Goal: Task Accomplishment & Management: Manage account settings

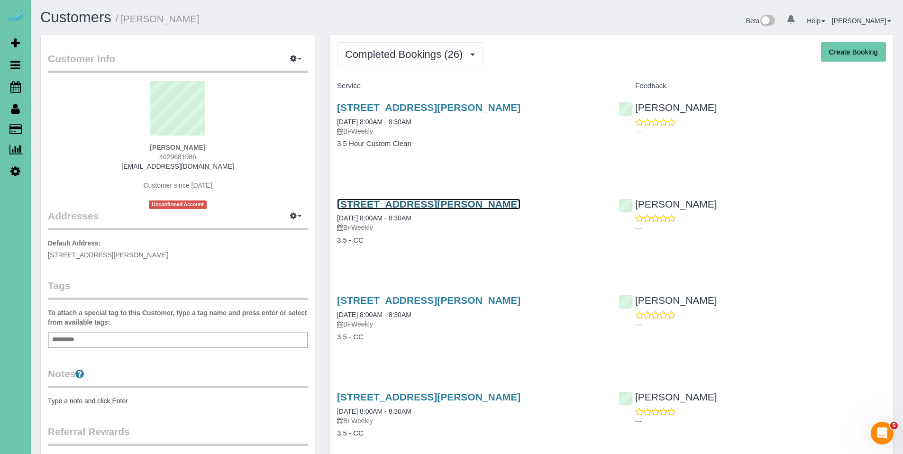
click at [404, 207] on link "112 Combs Rd, Bellevue, NE 68005" at bounding box center [428, 204] width 183 height 11
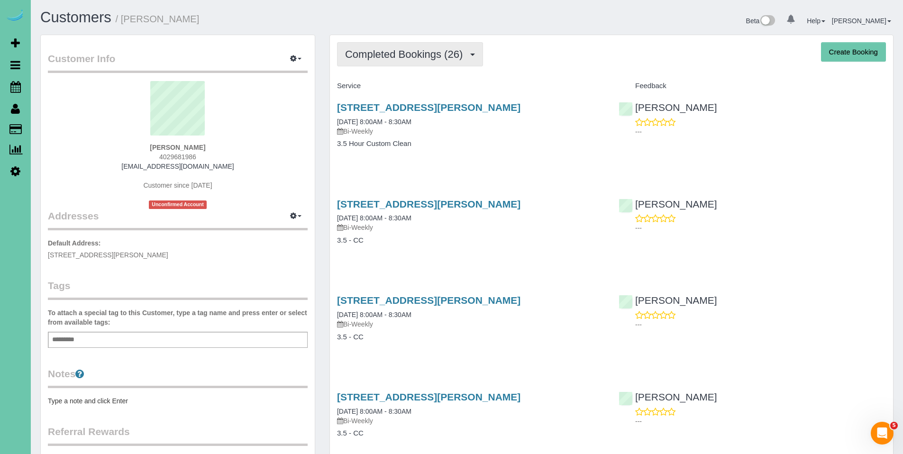
click at [405, 59] on span "Completed Bookings (26)" at bounding box center [406, 54] width 122 height 12
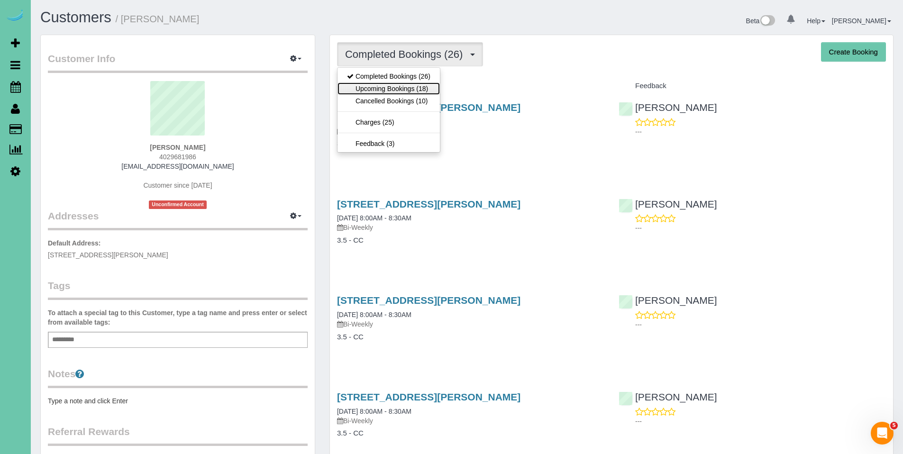
click at [394, 87] on link "Upcoming Bookings (18)" at bounding box center [388, 88] width 102 height 12
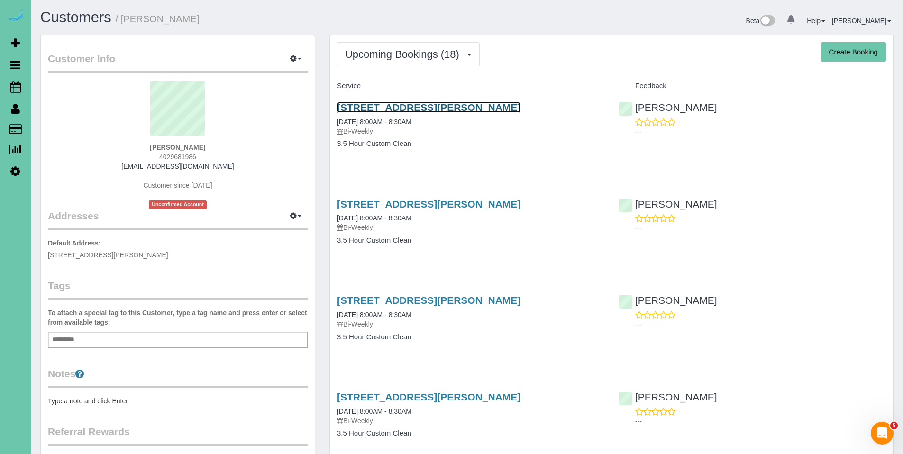
click at [412, 104] on link "112 Combs Rd, Bellevue, NE 68005" at bounding box center [428, 107] width 183 height 11
click at [386, 105] on link "112 Combs Rd, Bellevue, NE 68005" at bounding box center [428, 107] width 183 height 11
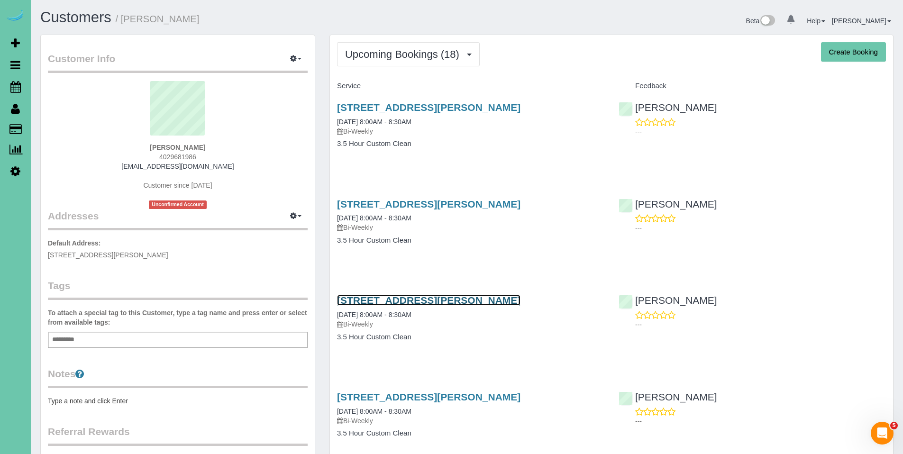
click at [418, 299] on link "112 Combs Rd, Bellevue, NE 68005" at bounding box center [428, 300] width 183 height 11
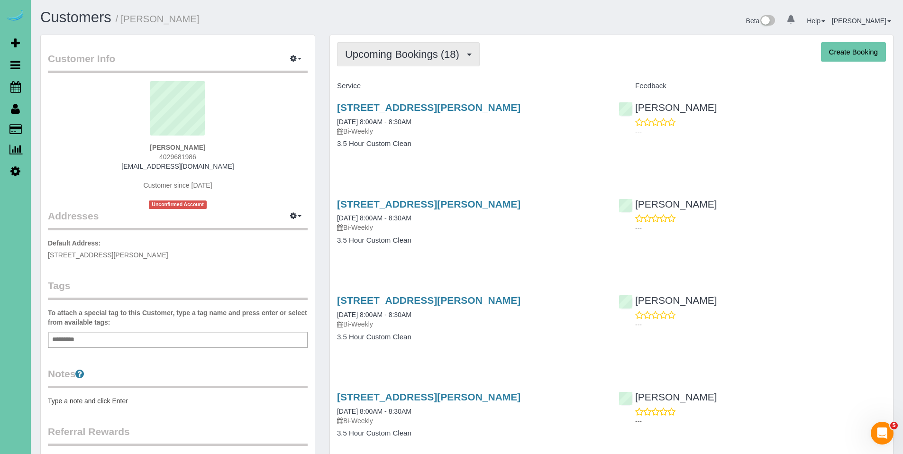
click at [380, 63] on button "Upcoming Bookings (18)" at bounding box center [408, 54] width 143 height 24
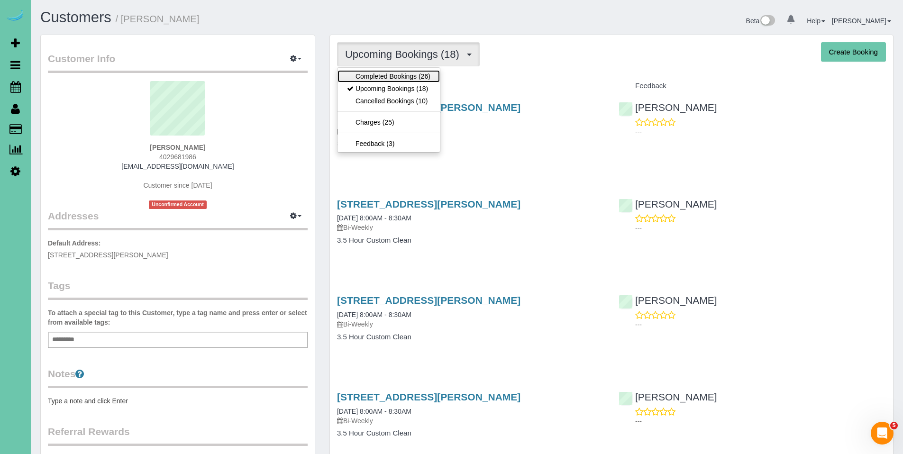
click at [387, 75] on link "Completed Bookings (26)" at bounding box center [388, 76] width 102 height 12
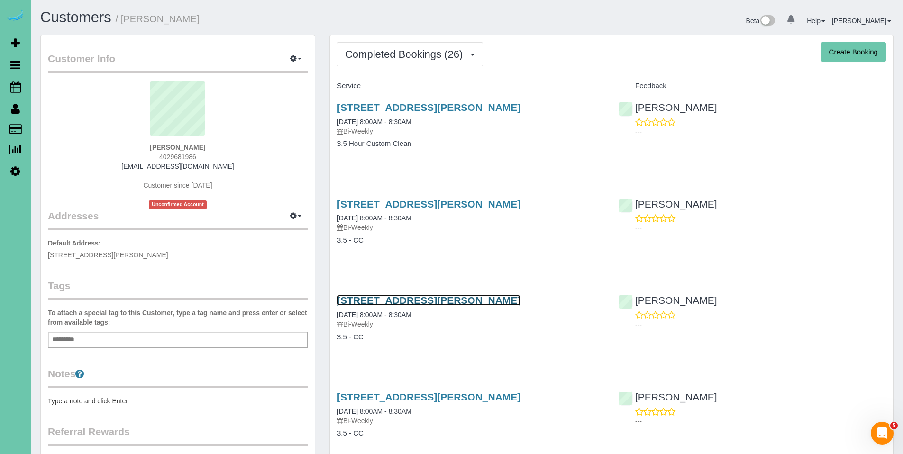
click at [409, 295] on link "112 Combs Rd, Bellevue, NE 68005" at bounding box center [428, 300] width 183 height 11
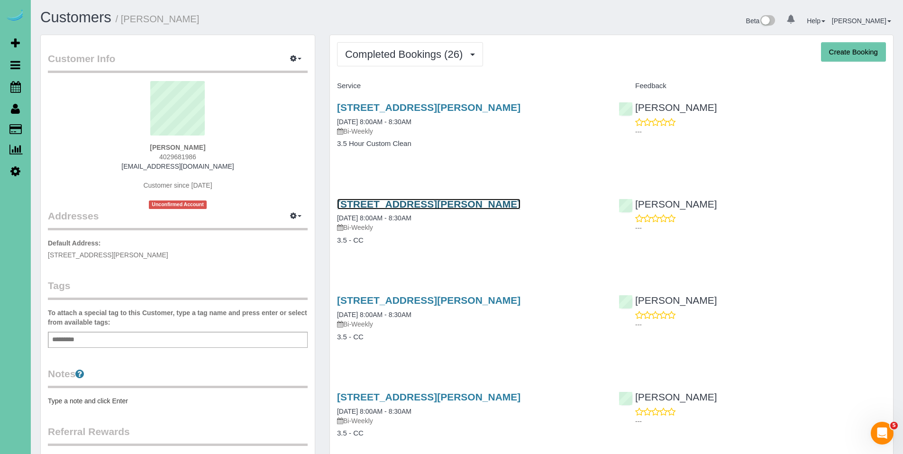
click at [376, 204] on link "112 Combs Rd, Bellevue, NE 68005" at bounding box center [428, 204] width 183 height 11
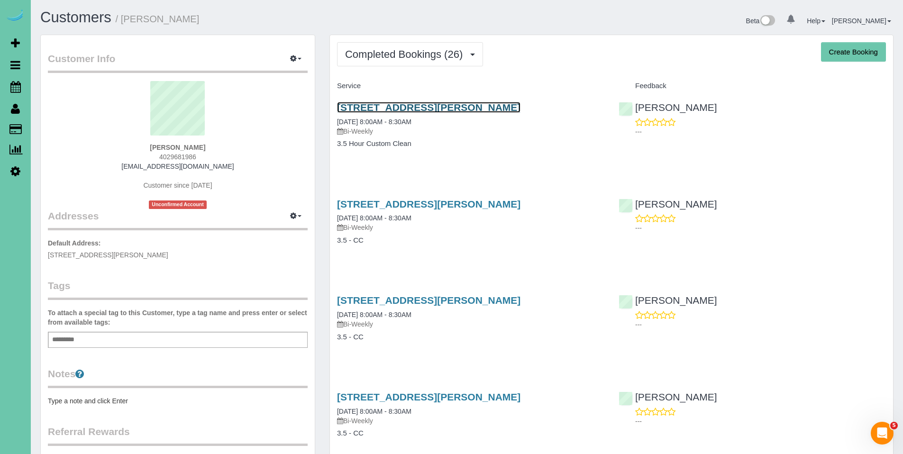
click at [400, 107] on link "112 Combs Rd, Bellevue, NE 68005" at bounding box center [428, 107] width 183 height 11
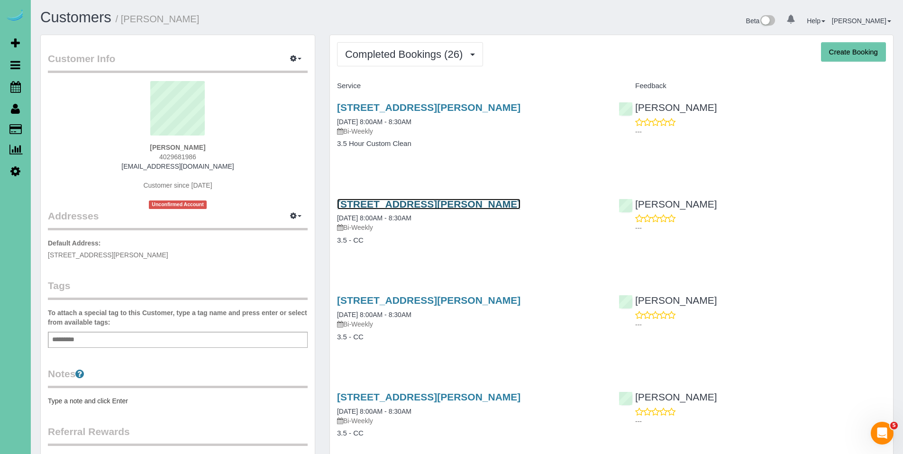
click at [411, 205] on link "112 Combs Rd, Bellevue, NE 68005" at bounding box center [428, 204] width 183 height 11
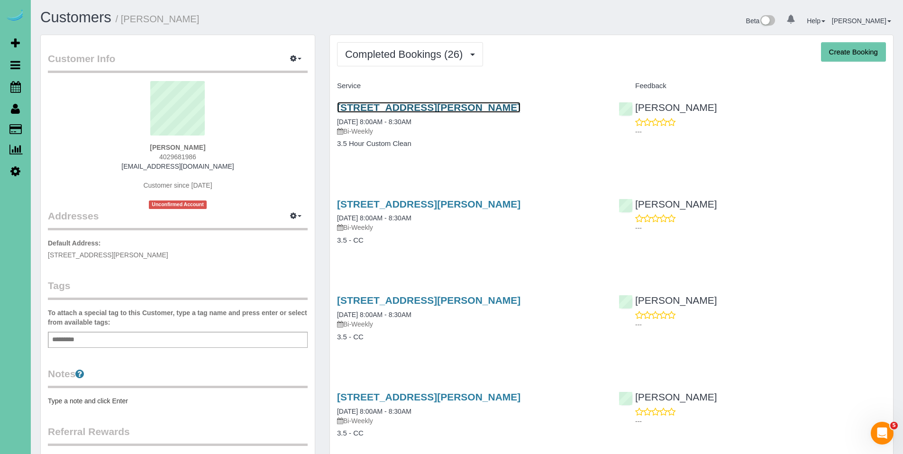
click at [410, 110] on link "112 Combs Rd, Bellevue, NE 68005" at bounding box center [428, 107] width 183 height 11
click at [427, 105] on link "112 Combs Rd, Bellevue, NE 68005" at bounding box center [428, 107] width 183 height 11
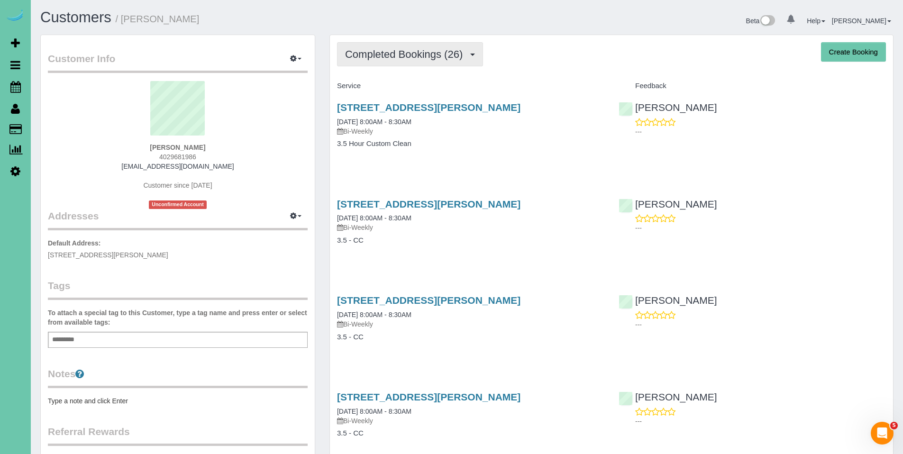
click at [406, 60] on button "Completed Bookings (26)" at bounding box center [410, 54] width 146 height 24
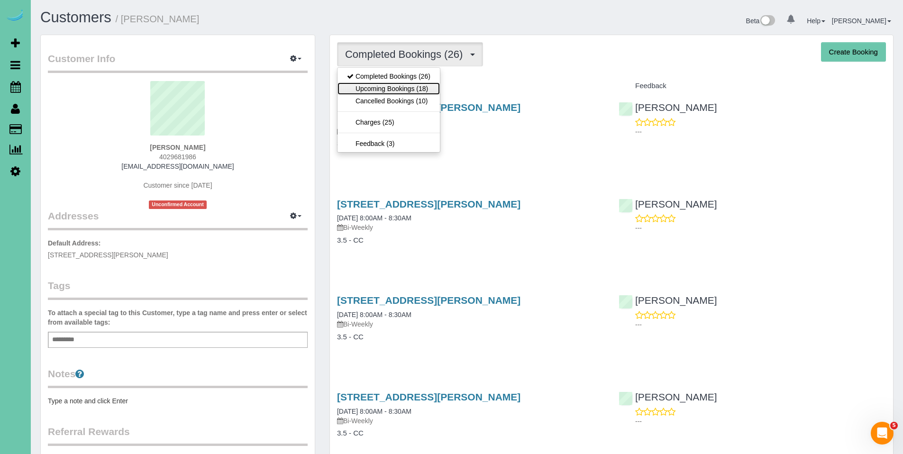
click at [399, 84] on link "Upcoming Bookings (18)" at bounding box center [388, 88] width 102 height 12
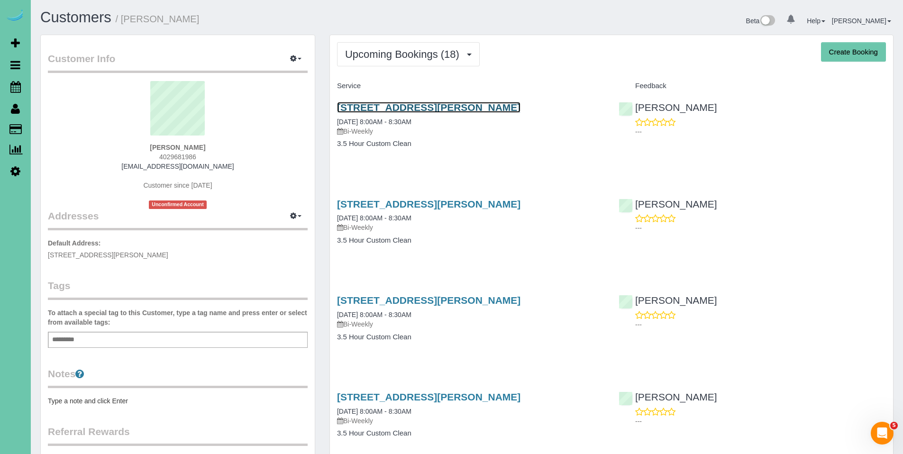
click at [401, 105] on link "112 Combs Rd, Bellevue, NE 68005" at bounding box center [428, 107] width 183 height 11
click at [337, 102] on link "112 Combs Rd, Bellevue, NE 68005" at bounding box center [428, 107] width 183 height 11
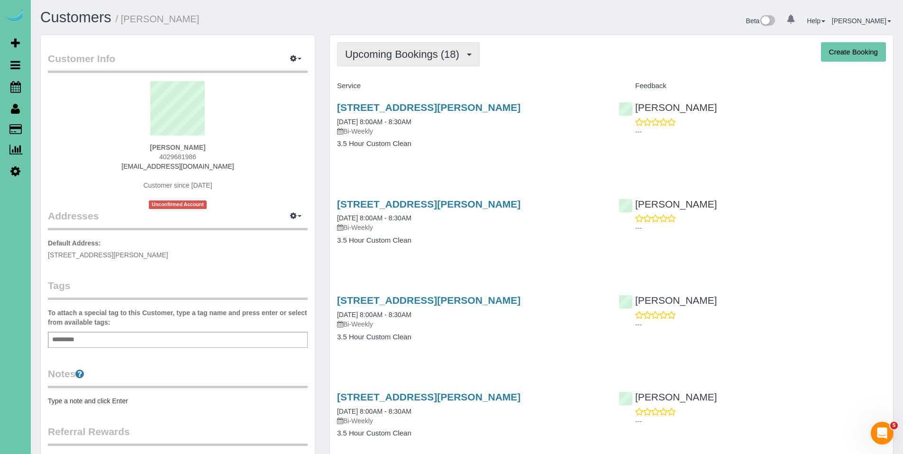
click at [389, 58] on span "Upcoming Bookings (18)" at bounding box center [404, 54] width 119 height 12
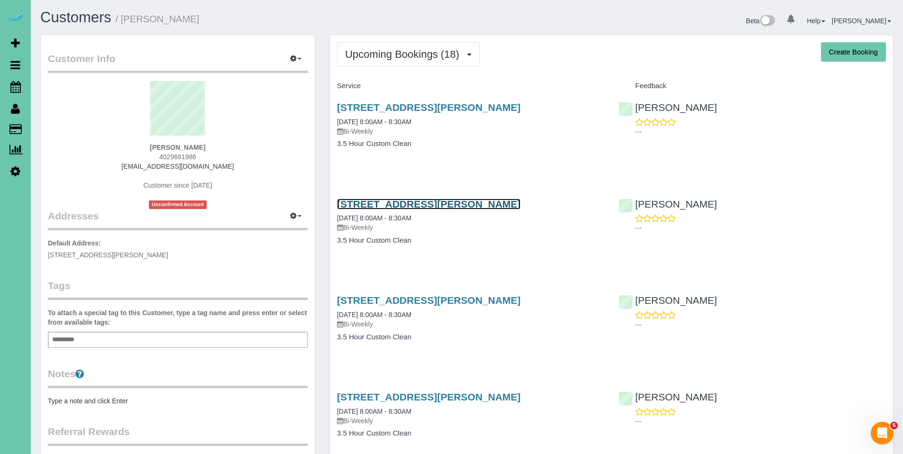
click at [426, 207] on link "112 Combs Rd, Bellevue, NE 68005" at bounding box center [428, 204] width 183 height 11
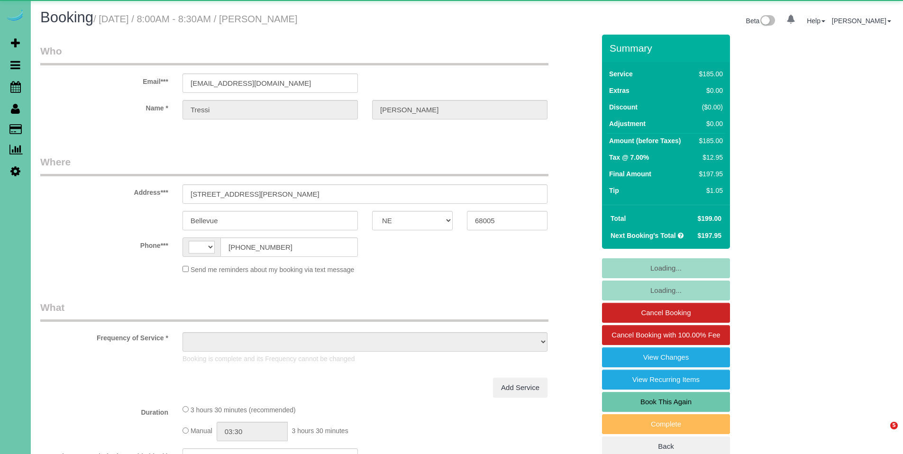
select select "NE"
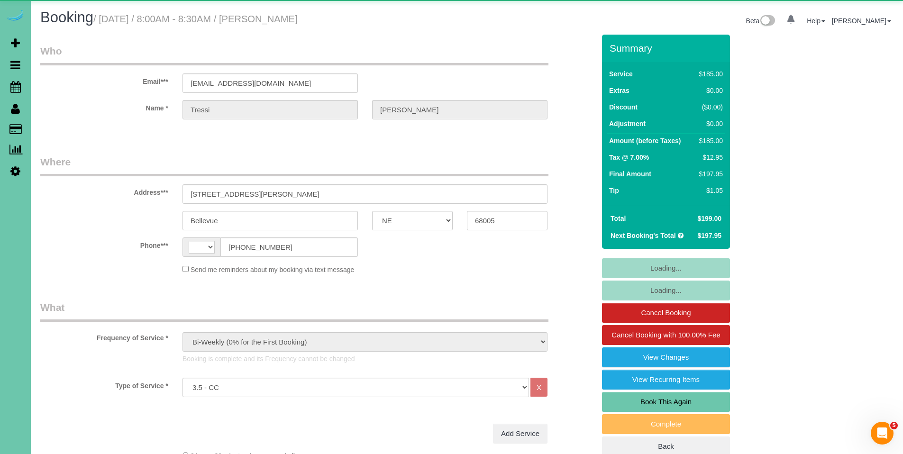
select select "object:690"
select select "string:[GEOGRAPHIC_DATA]"
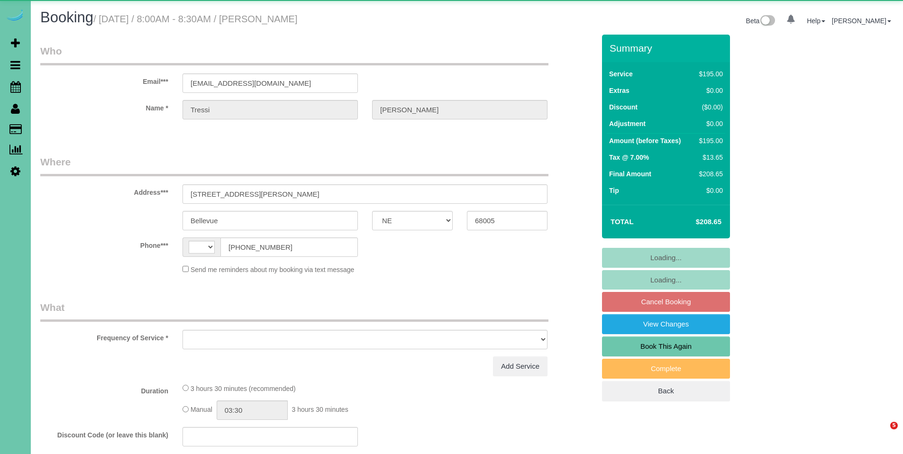
select select "NE"
select select "string:[GEOGRAPHIC_DATA]"
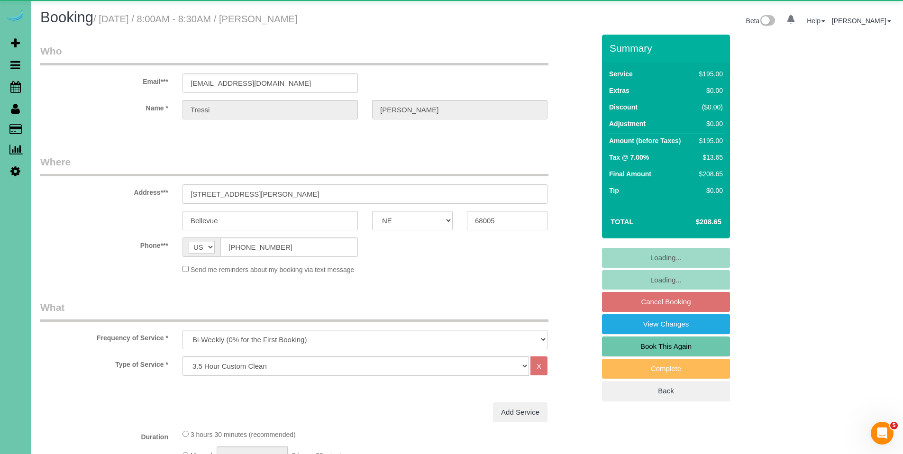
select select "object:859"
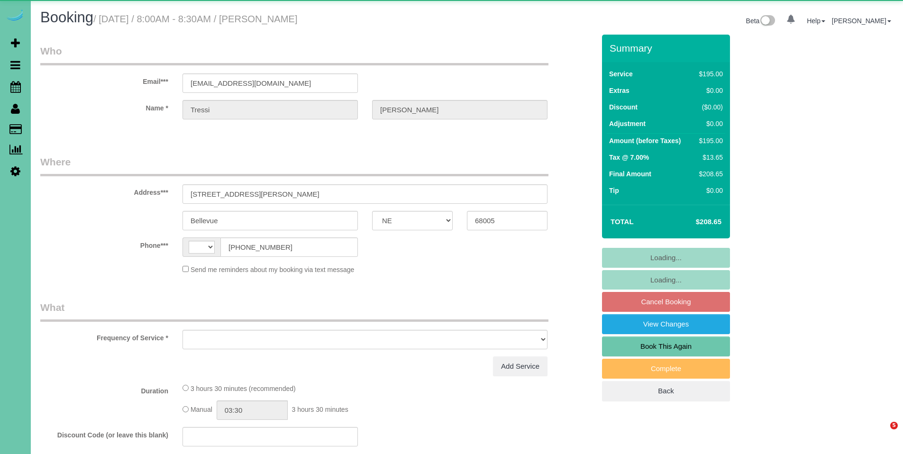
select select "NE"
select select "object:356"
select select "string:US"
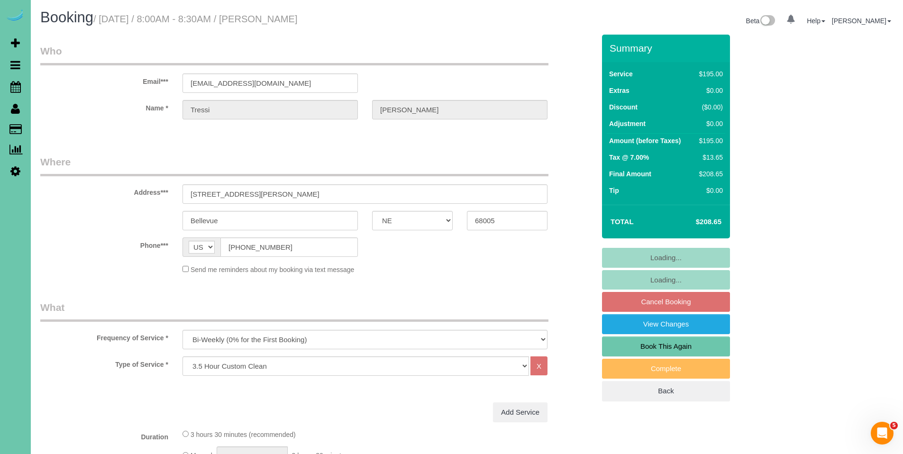
select select "object:873"
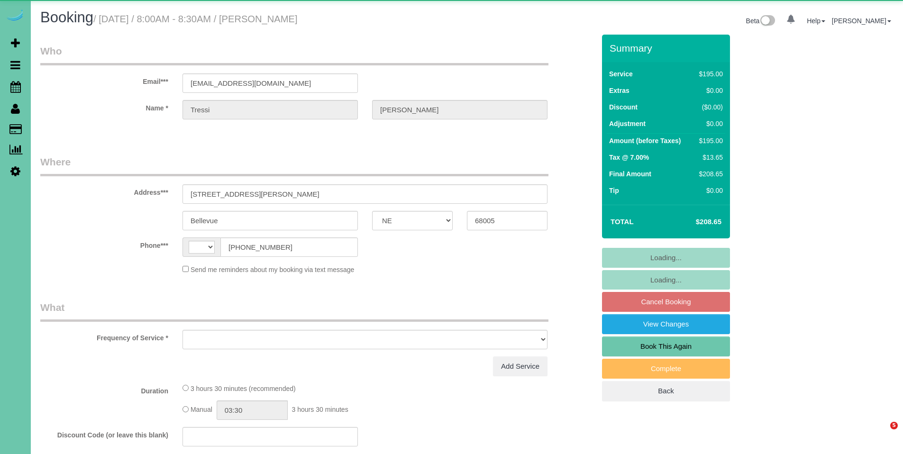
select select "NE"
select select "string:[GEOGRAPHIC_DATA]"
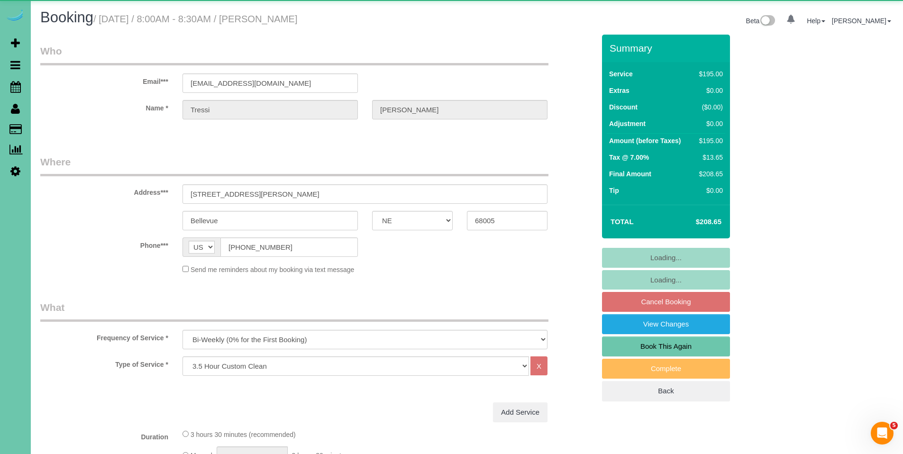
select select "object:622"
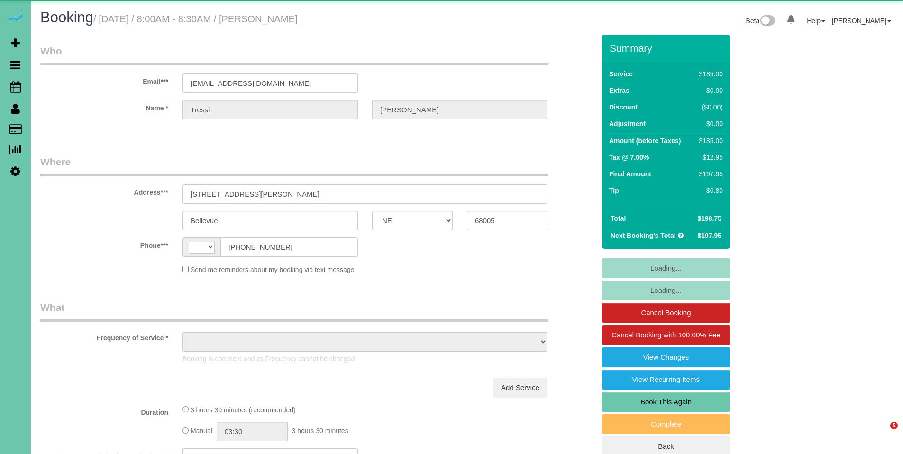
select select "NE"
select select "string:US"
select select "object:819"
select select "NE"
select select "string:[GEOGRAPHIC_DATA]"
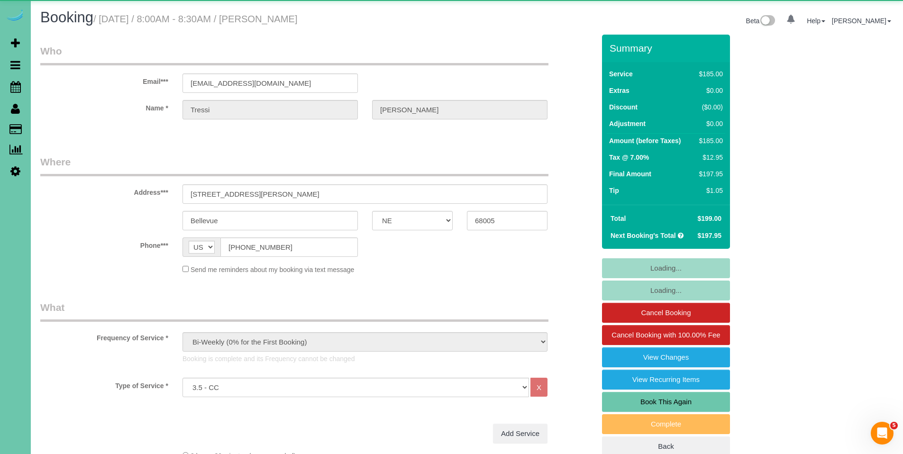
select select "object:873"
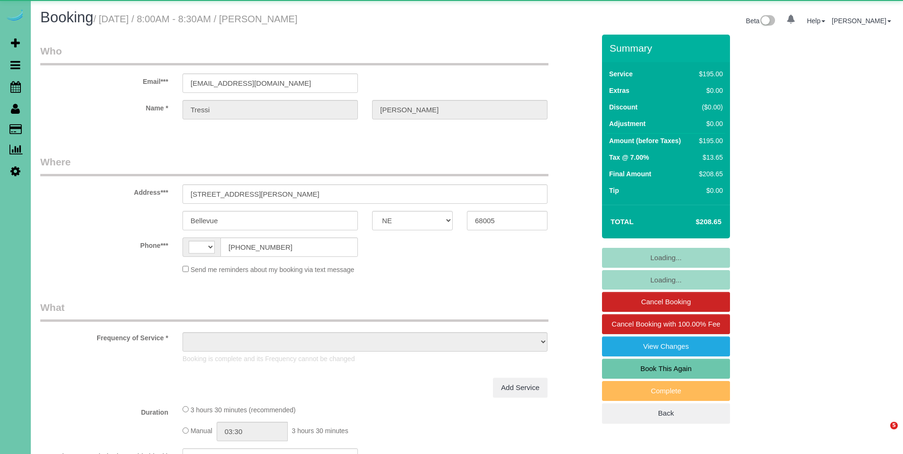
select select "NE"
select select "string:US"
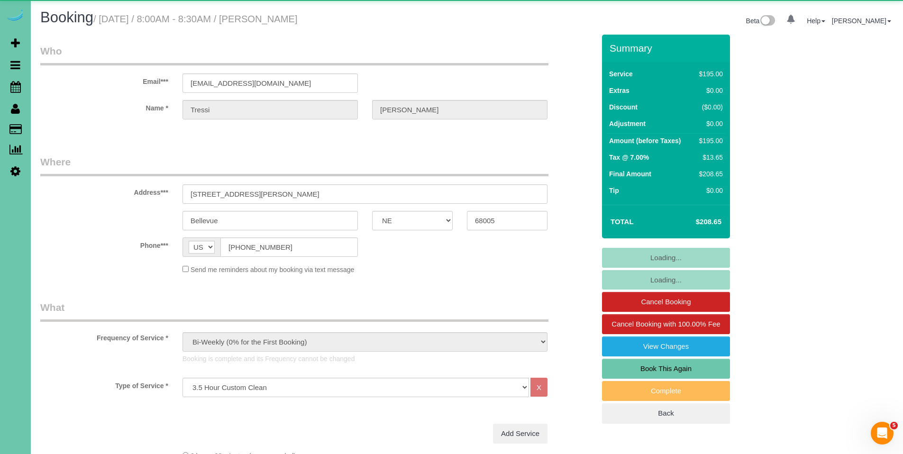
select select "object:814"
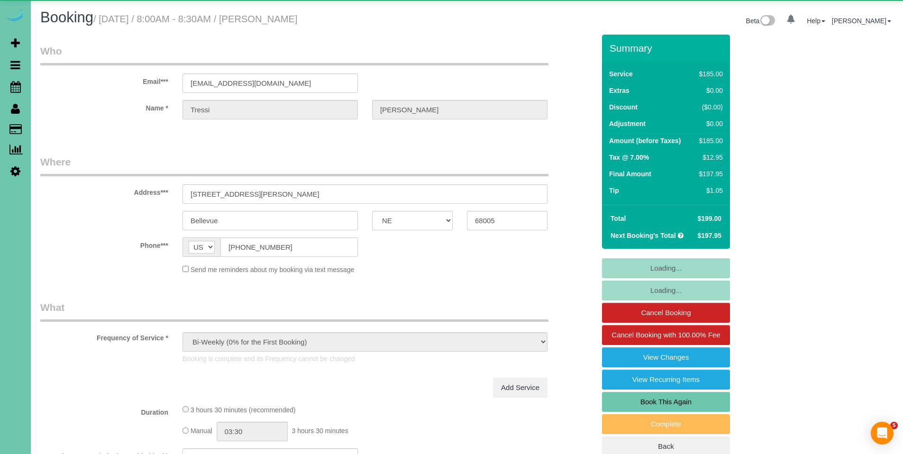
select select "NE"
select select "object:636"
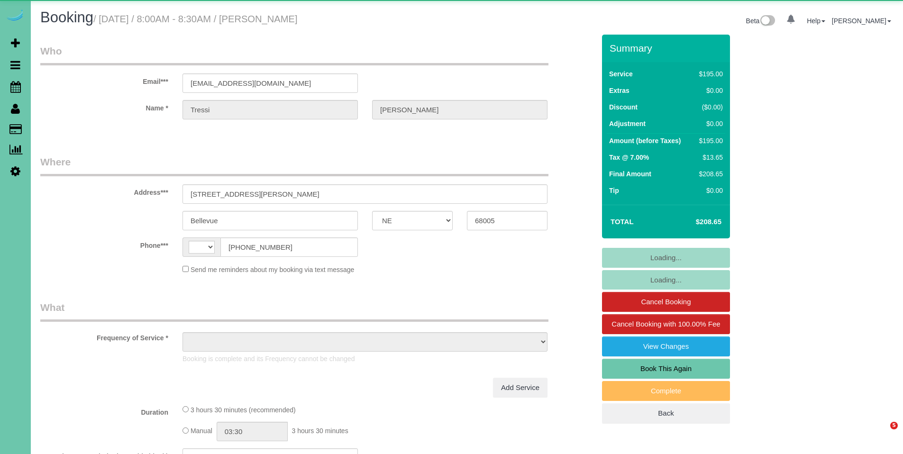
select select "NE"
select select "string:[GEOGRAPHIC_DATA]"
select select "object:884"
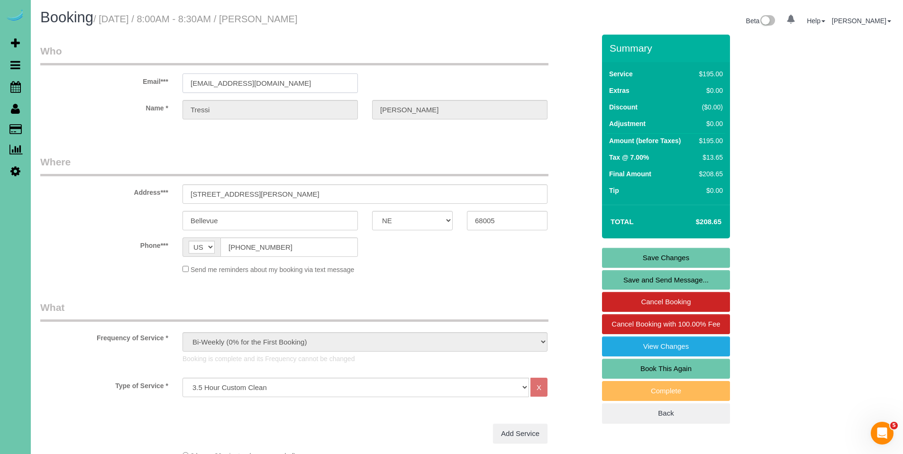
click at [265, 81] on input "[EMAIL_ADDRESS][DOMAIN_NAME]" at bounding box center [269, 82] width 175 height 19
drag, startPoint x: 265, startPoint y: 81, endPoint x: 178, endPoint y: 82, distance: 87.7
click at [178, 82] on div "[EMAIL_ADDRESS][DOMAIN_NAME]" at bounding box center [270, 82] width 190 height 19
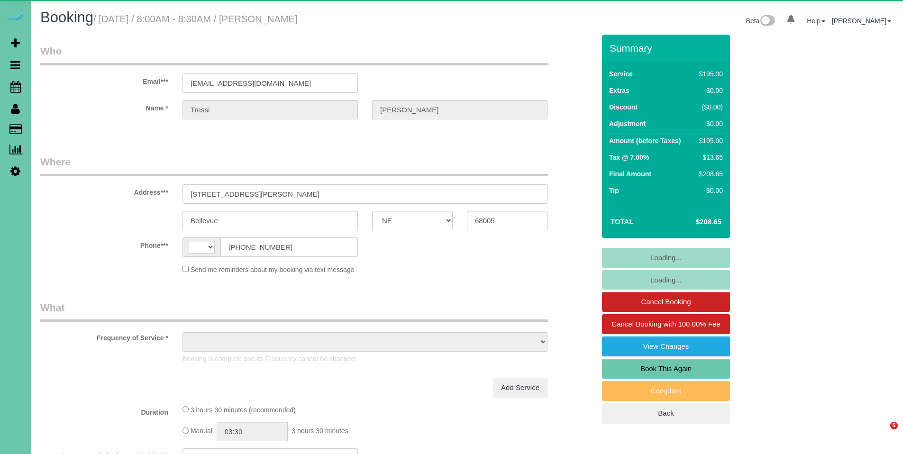
select select "NE"
select select "string:[GEOGRAPHIC_DATA]"
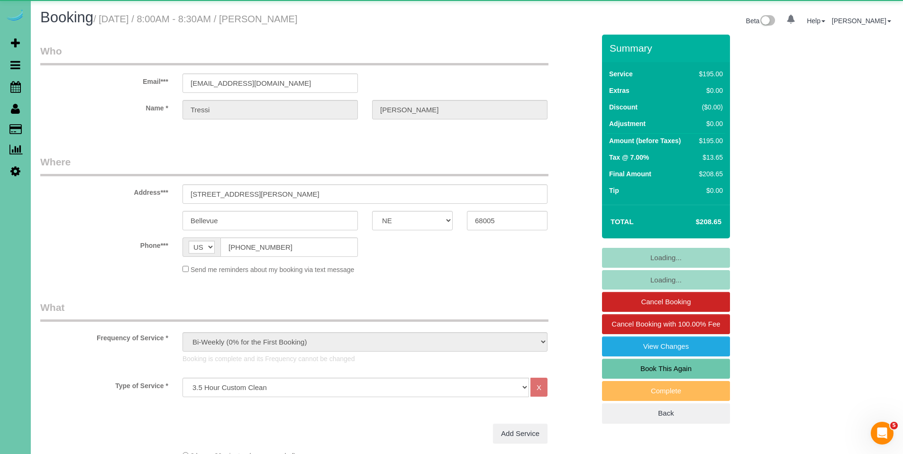
select select "object:631"
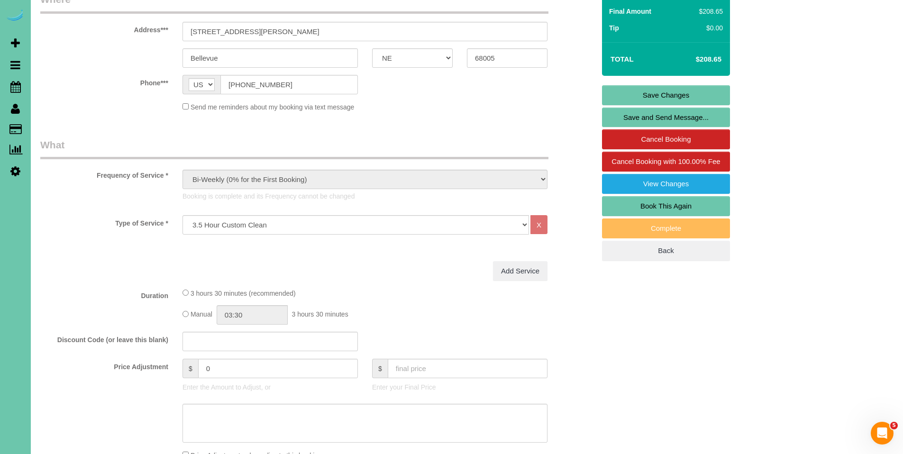
scroll to position [193, 0]
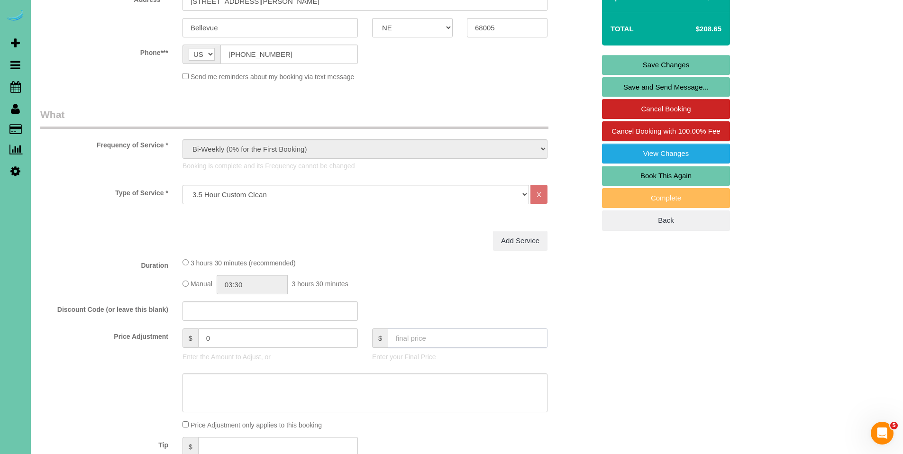
click at [447, 335] on input "text" at bounding box center [468, 337] width 160 height 19
type input "198"
type input "-9.95"
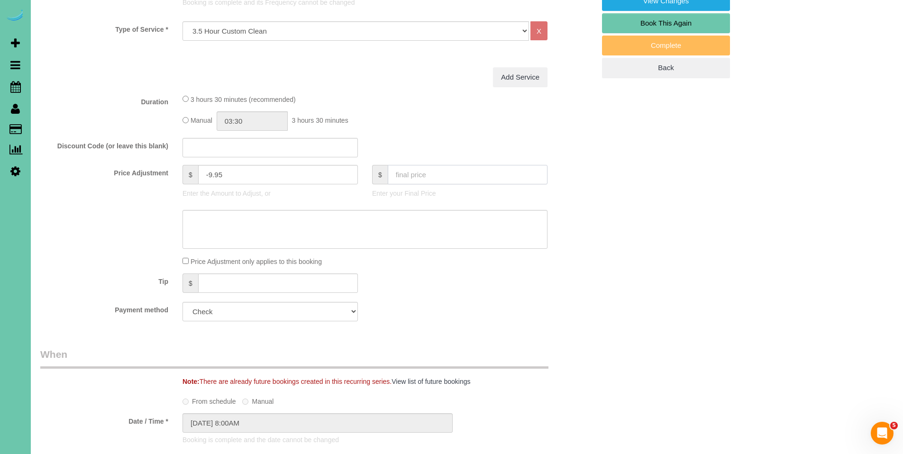
scroll to position [359, 0]
click at [252, 223] on textarea at bounding box center [364, 227] width 365 height 39
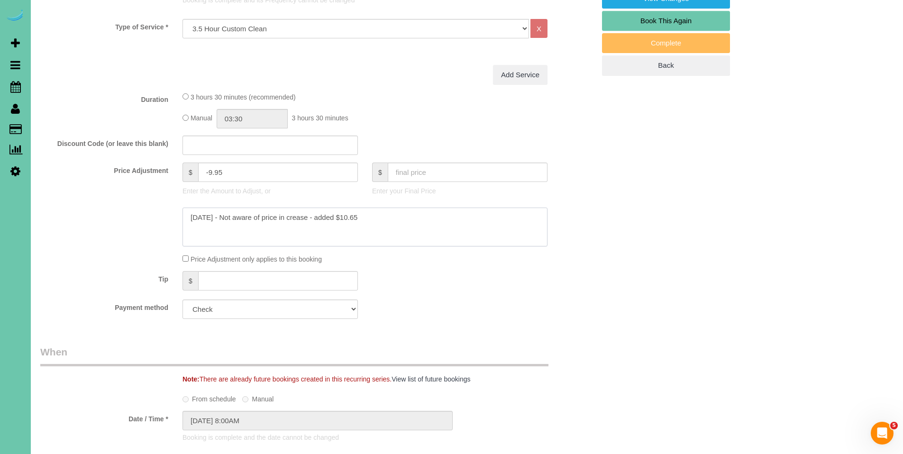
click at [392, 217] on textarea at bounding box center [364, 227] width 365 height 39
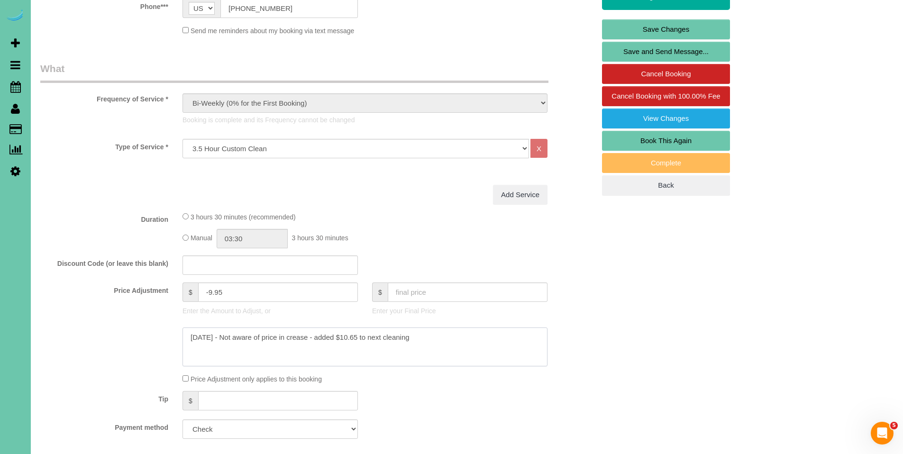
scroll to position [82, 0]
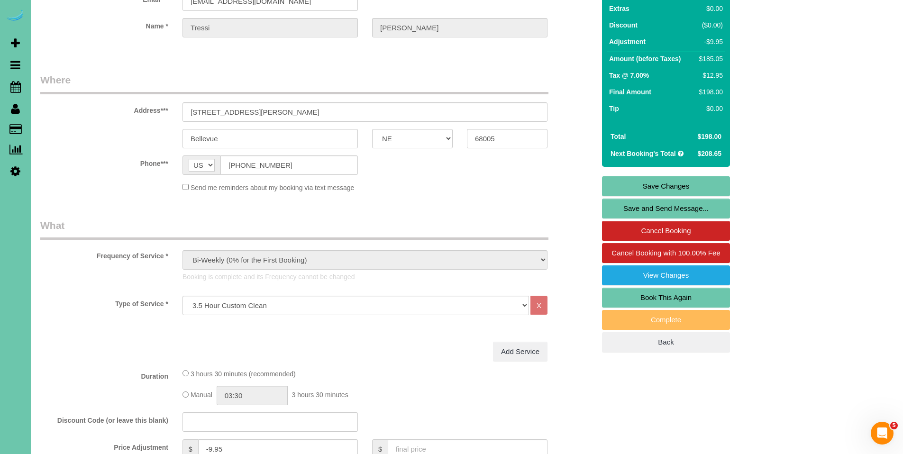
type textarea "10/6/2025 - Not aware of price in crease - added $10.65 to next cleaning"
click at [668, 191] on link "Save Changes" at bounding box center [666, 186] width 128 height 20
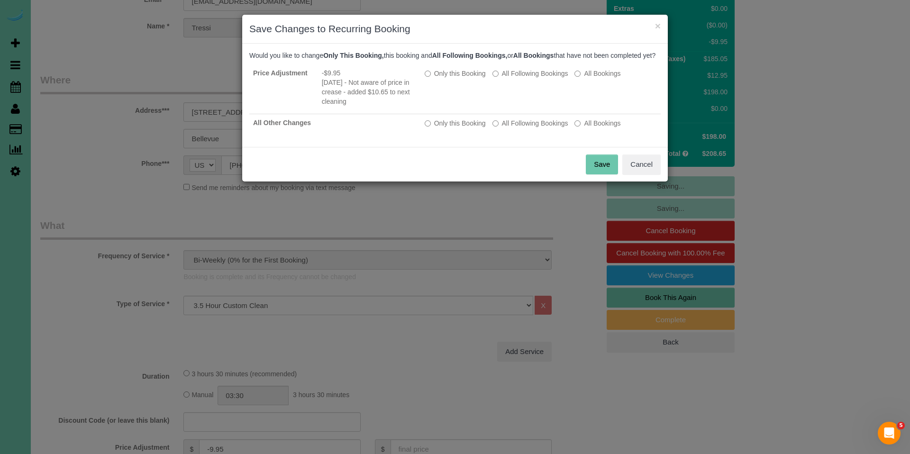
click at [603, 171] on button "Save" at bounding box center [602, 165] width 32 height 20
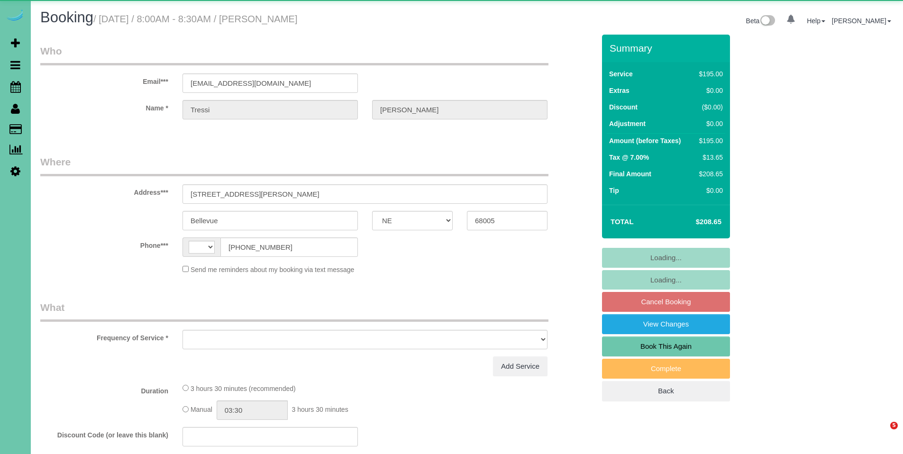
select select "NE"
select select "string:[GEOGRAPHIC_DATA]"
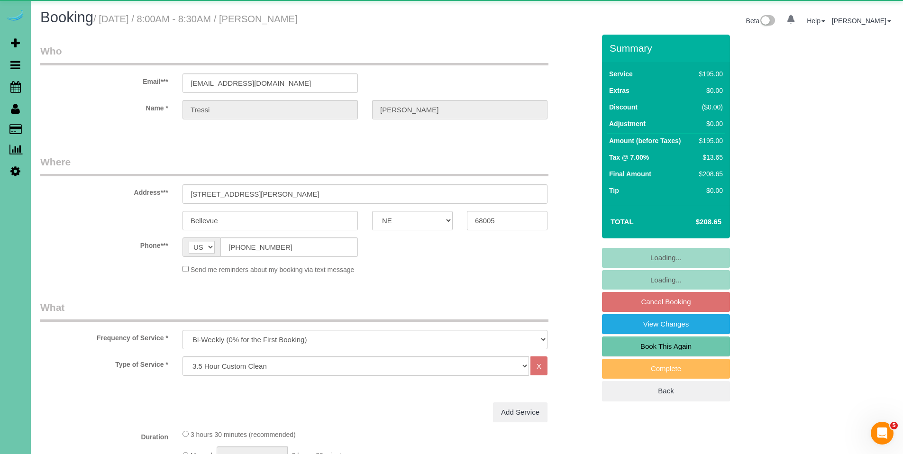
select select "object:676"
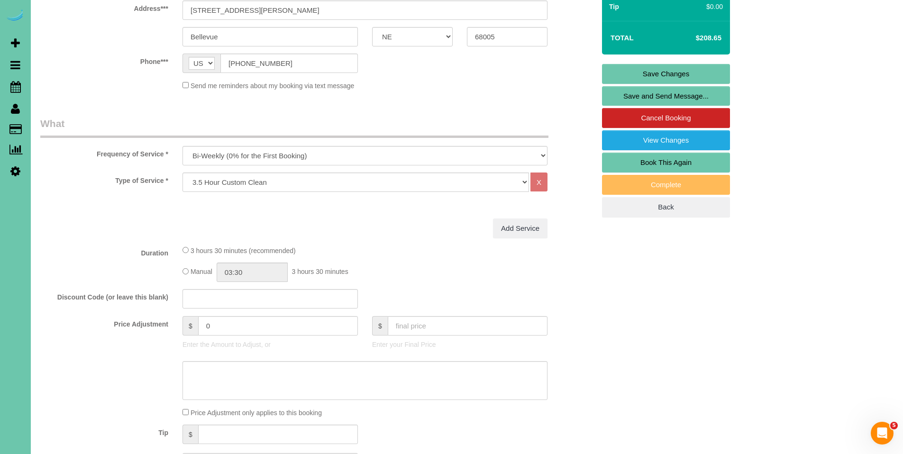
scroll to position [188, 0]
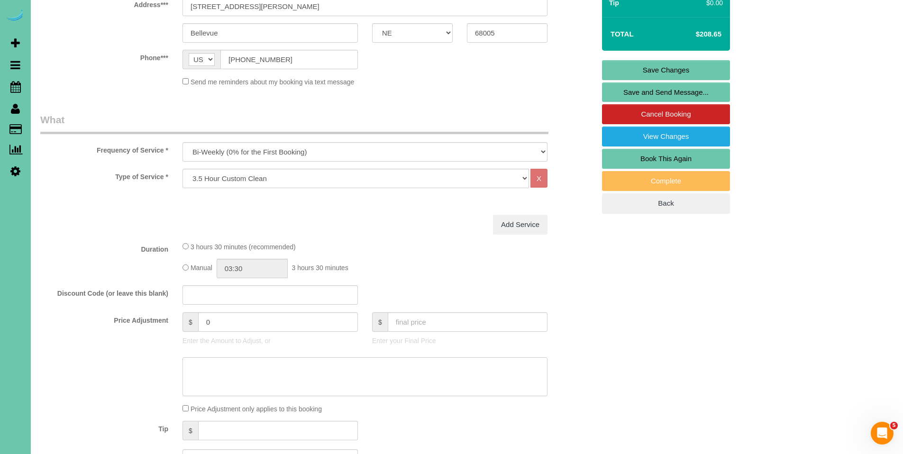
click at [274, 361] on textarea at bounding box center [364, 376] width 365 height 39
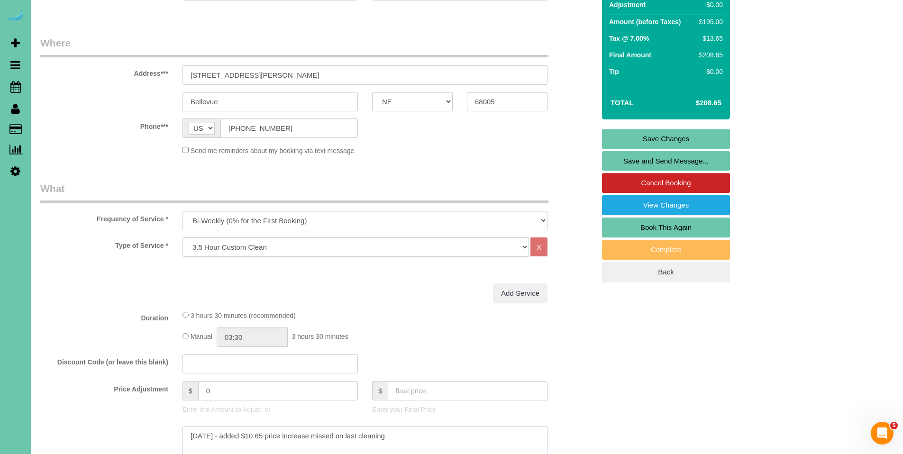
scroll to position [118, 0]
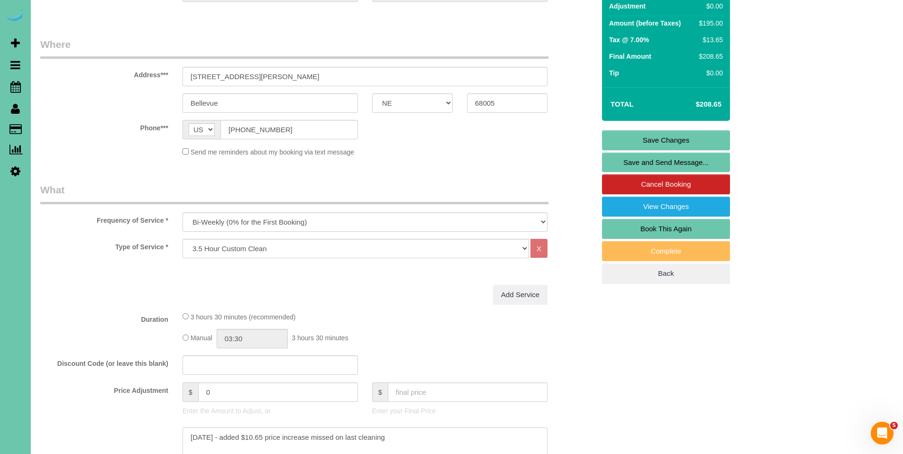
type textarea "[DATE] - added $10.65 price increase missed on last cleaning"
click at [221, 394] on input "0" at bounding box center [278, 391] width 160 height 19
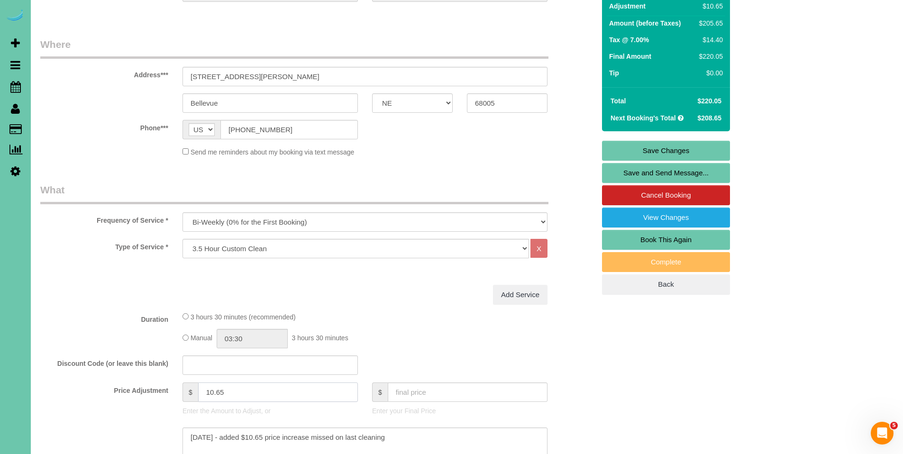
click at [233, 392] on input "10.65" at bounding box center [278, 391] width 160 height 19
type input "10"
click at [486, 400] on input "text" at bounding box center [468, 391] width 160 height 19
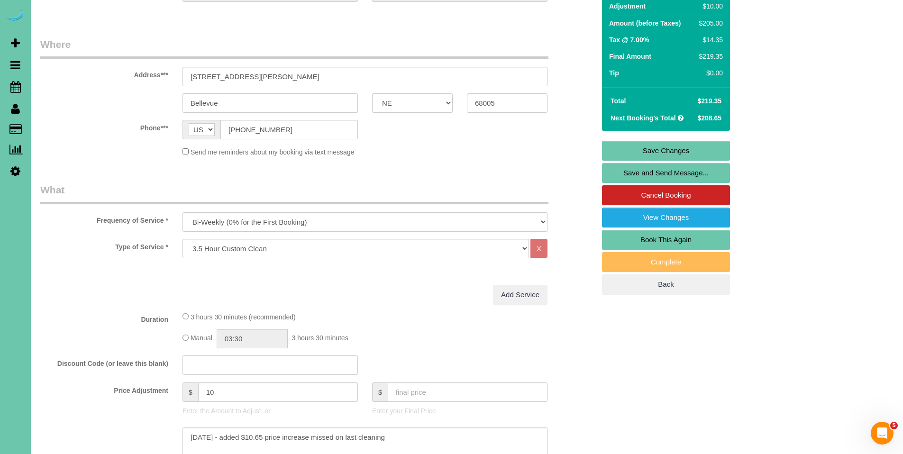
click at [666, 153] on link "Save Changes" at bounding box center [666, 151] width 128 height 20
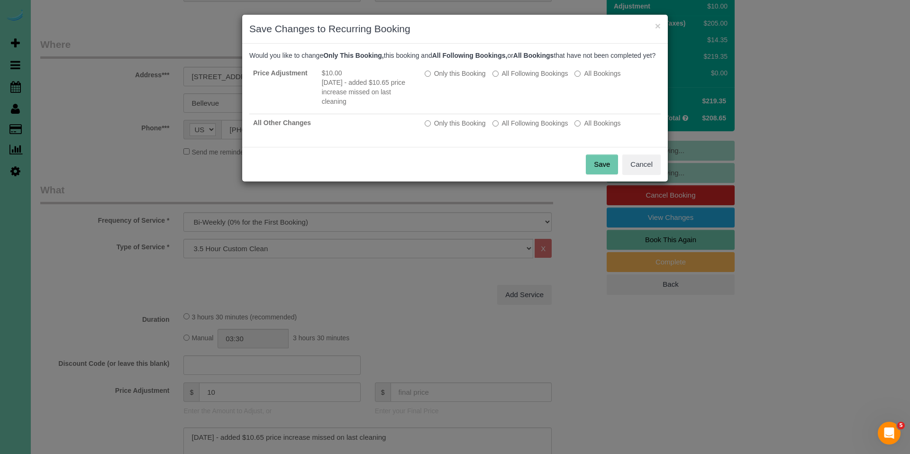
click at [609, 170] on button "Save" at bounding box center [602, 165] width 32 height 20
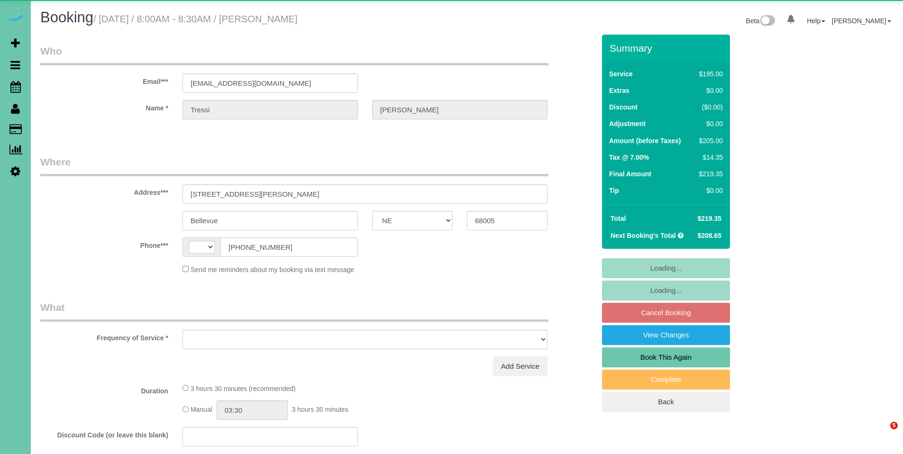
select select "NE"
select select "string:[GEOGRAPHIC_DATA]"
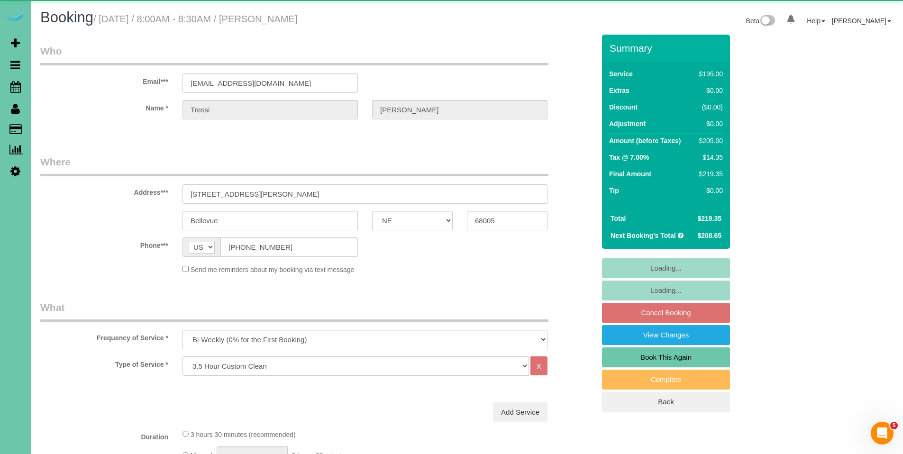
select select "object:812"
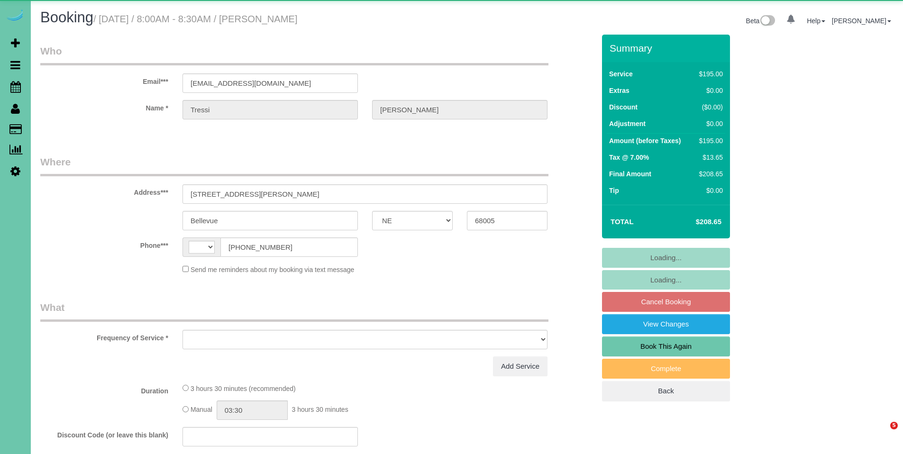
select select "NE"
select select "string:[GEOGRAPHIC_DATA]"
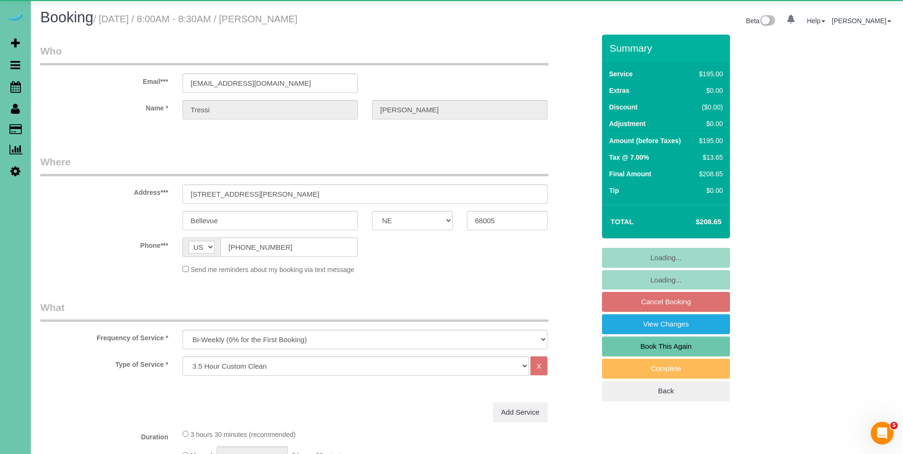
select select "object:805"
